Goal: Information Seeking & Learning: Learn about a topic

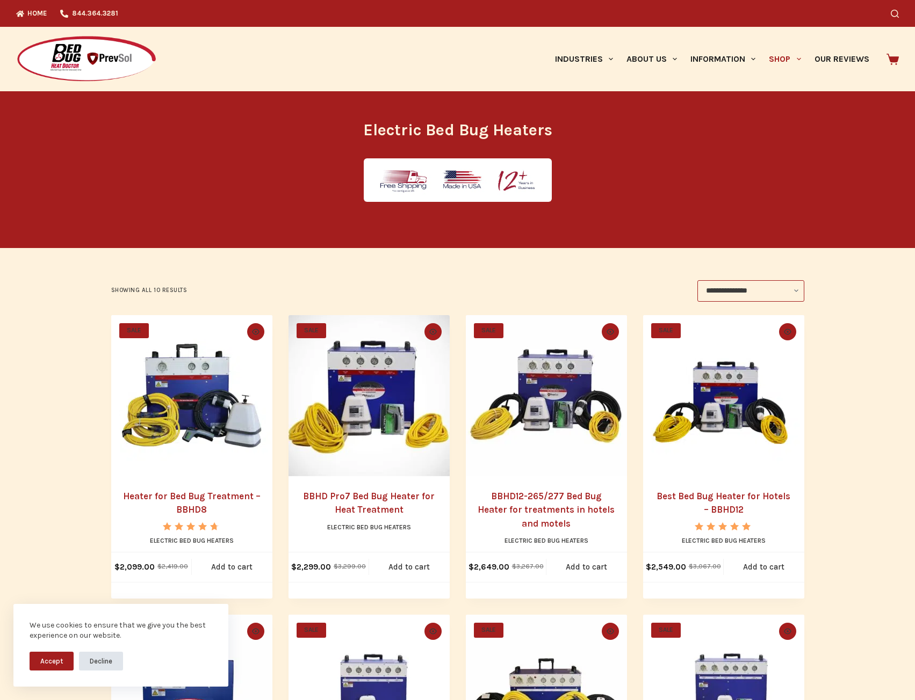
click at [89, 659] on button "Decline" at bounding box center [101, 661] width 44 height 19
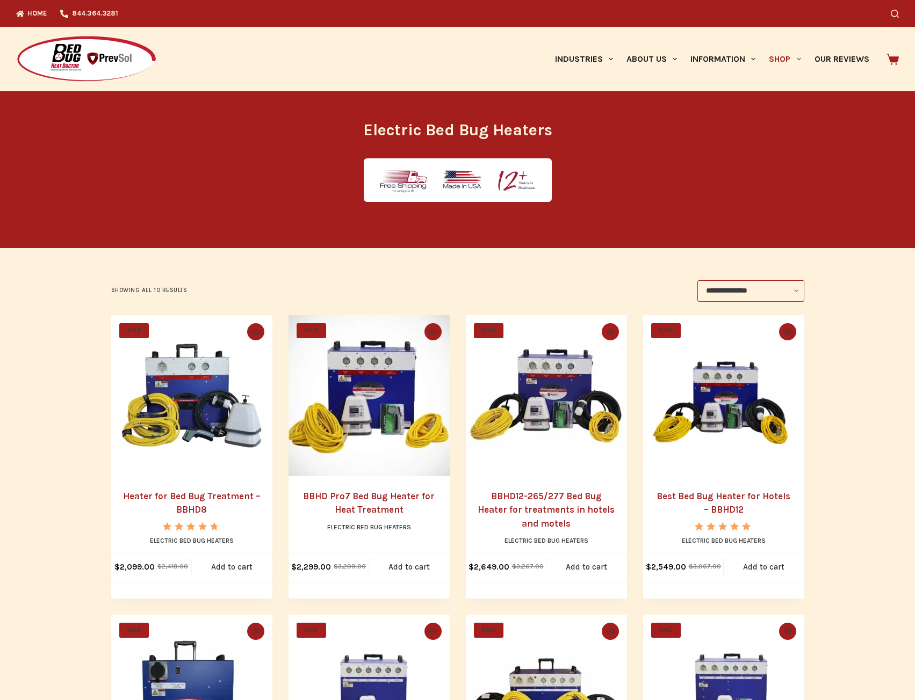
click at [106, 63] on img at bounding box center [86, 59] width 141 height 48
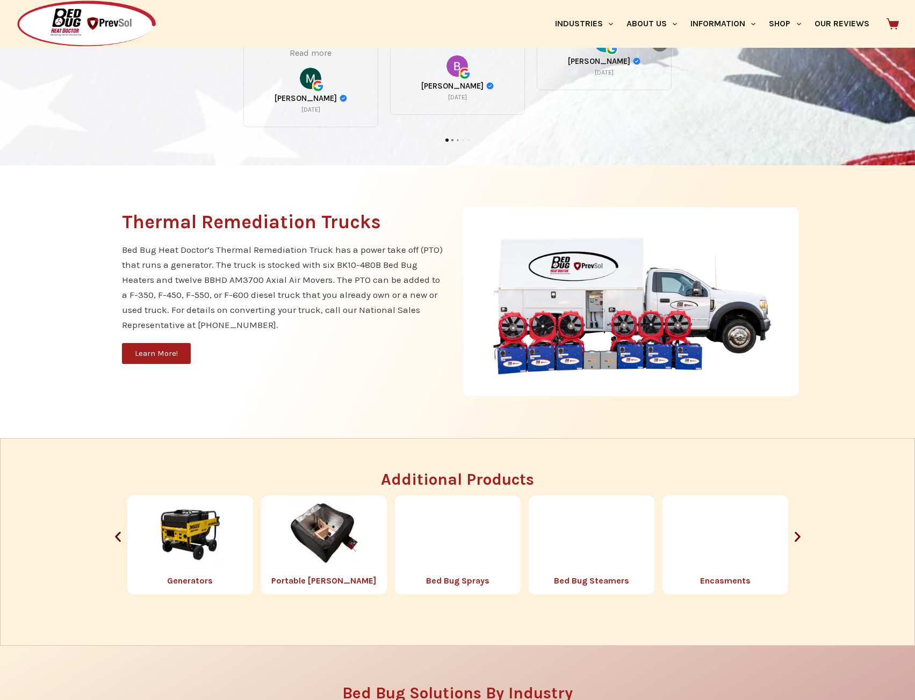
scroll to position [1074, 0]
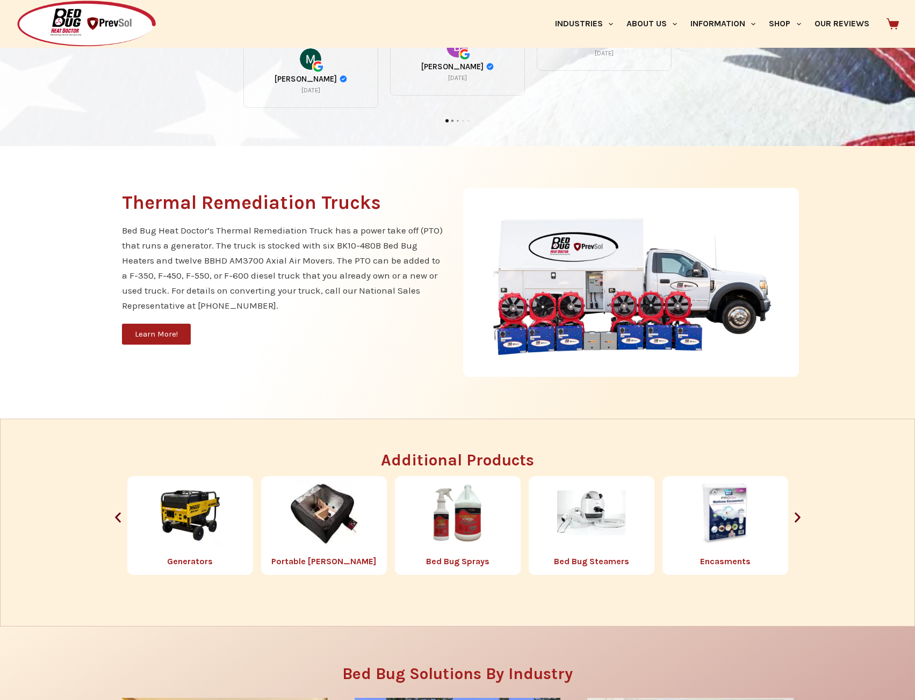
click at [575, 257] on img at bounding box center [631, 282] width 336 height 189
